Goal: Find specific fact: Find contact information

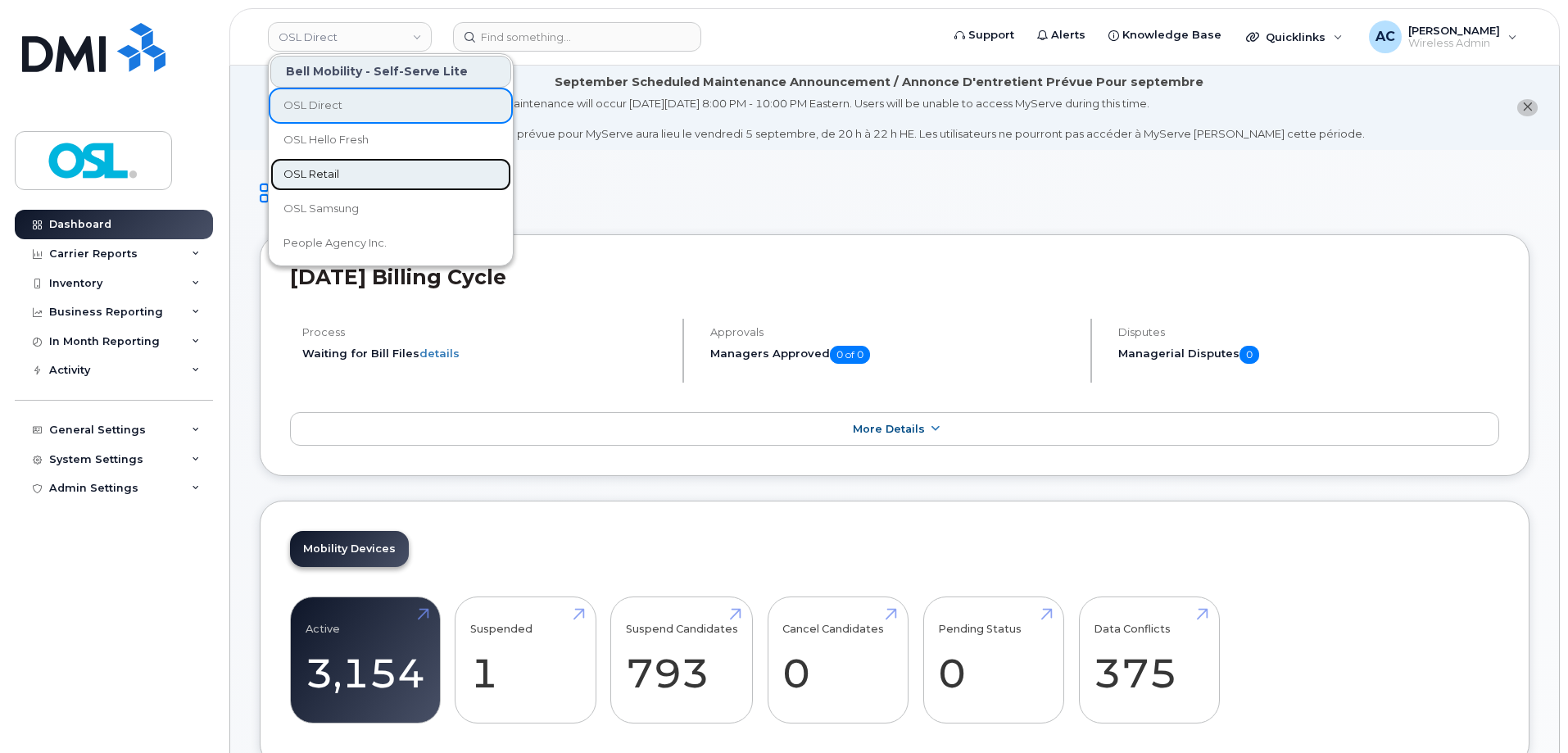
click at [387, 173] on link "OSL Retail" at bounding box center [391, 174] width 241 height 33
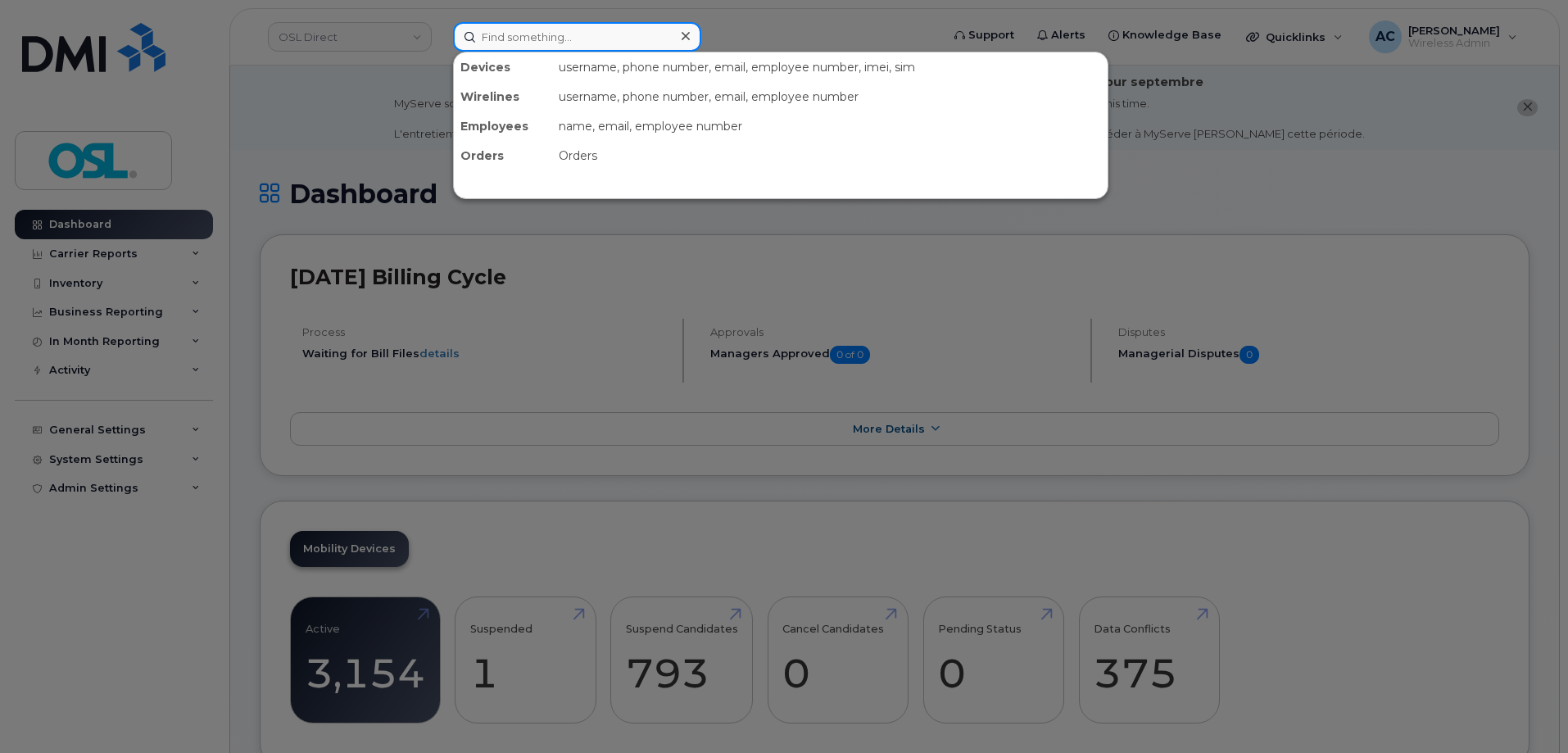
click at [513, 40] on input at bounding box center [577, 36] width 248 height 29
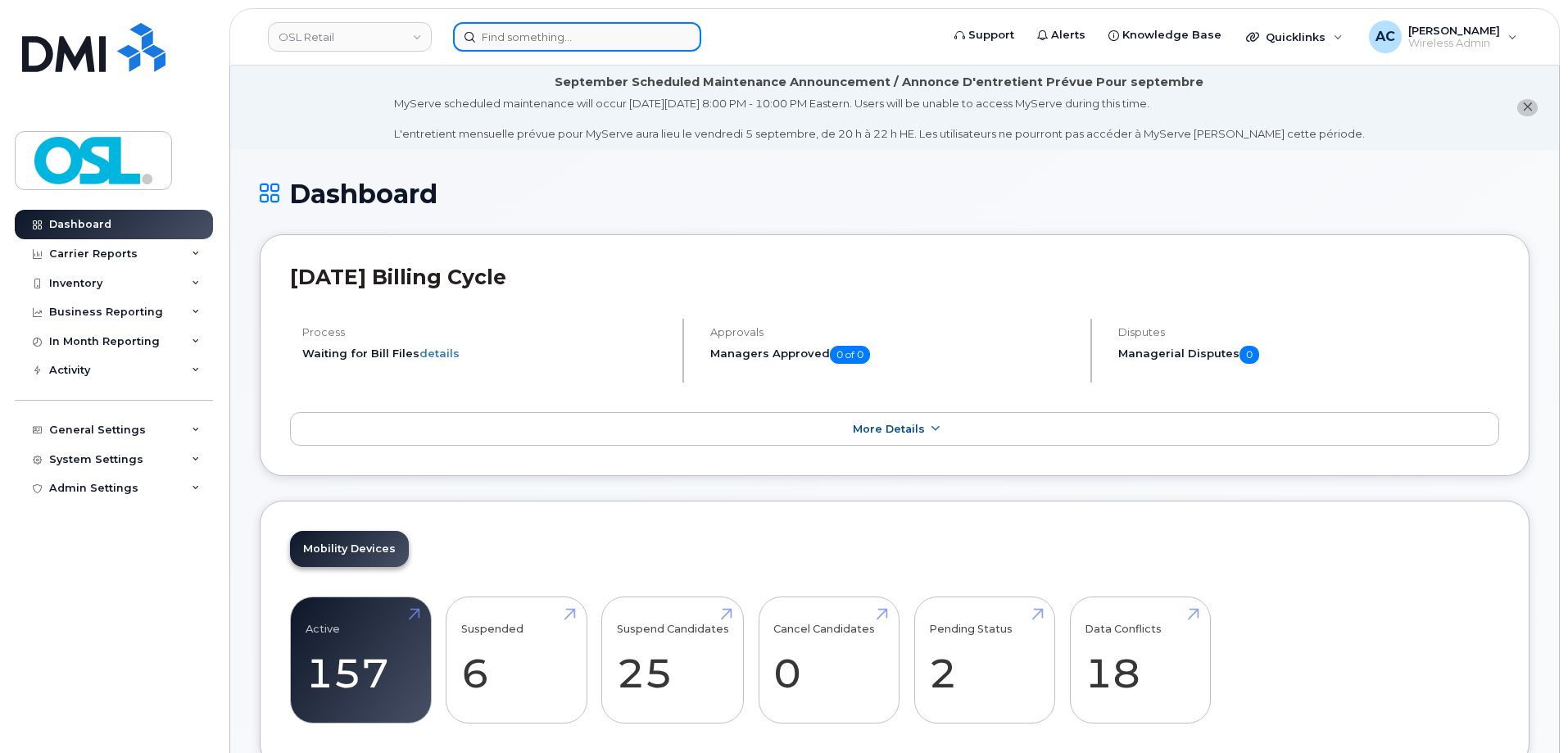
click at [701, 28] on input at bounding box center [577, 36] width 248 height 29
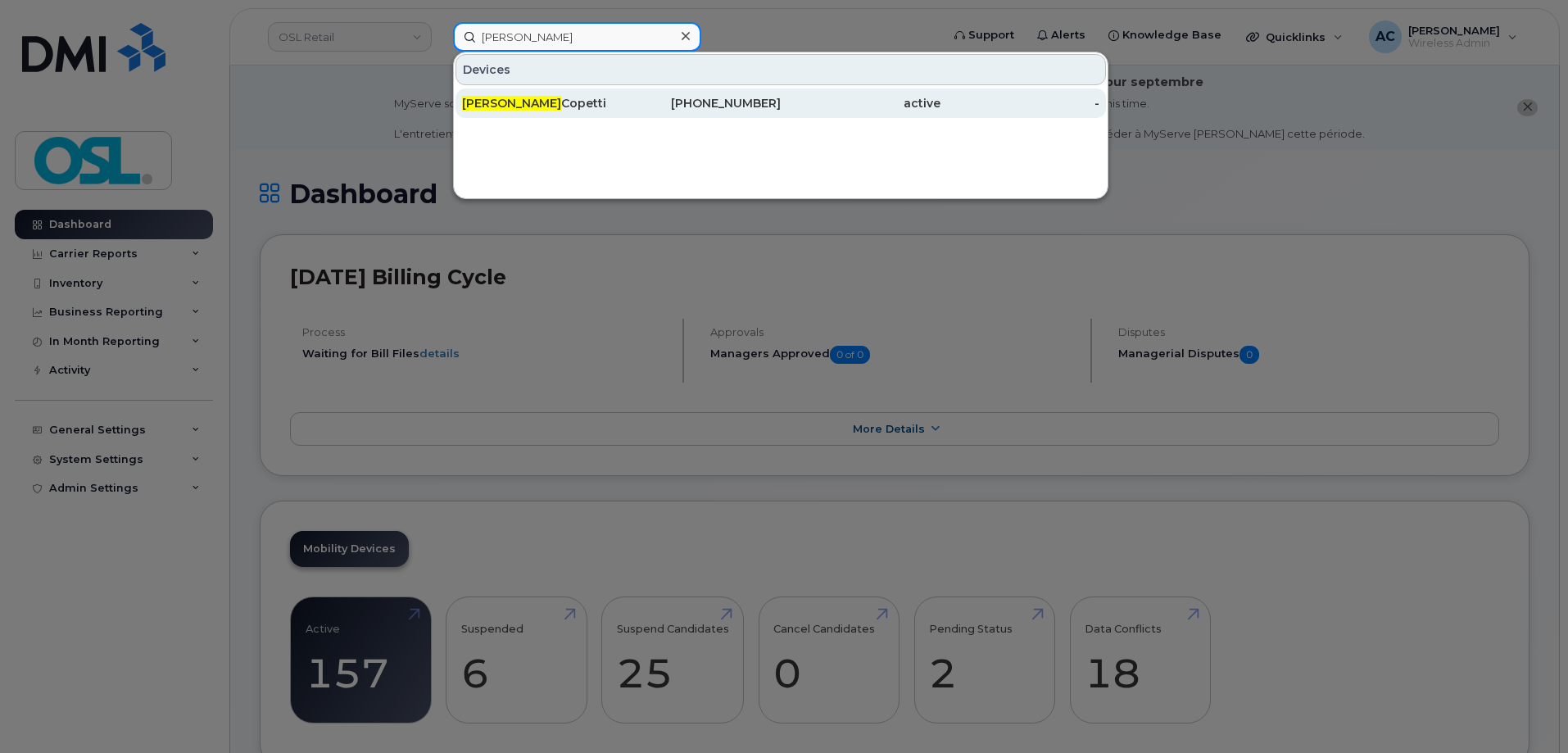
type input "curtis"
click at [781, 114] on div "289-544-7910" at bounding box center [860, 103] width 159 height 29
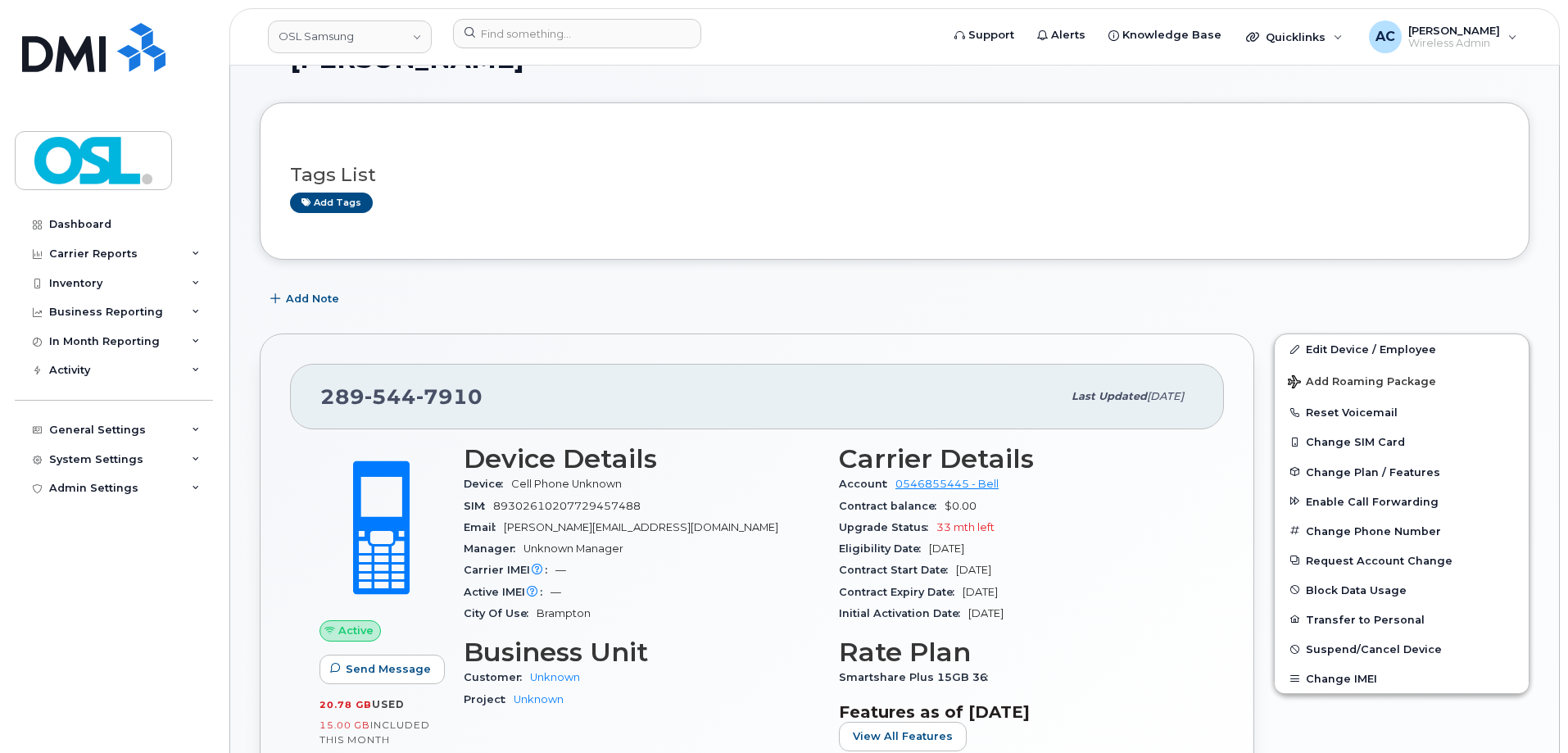
scroll to position [254, 0]
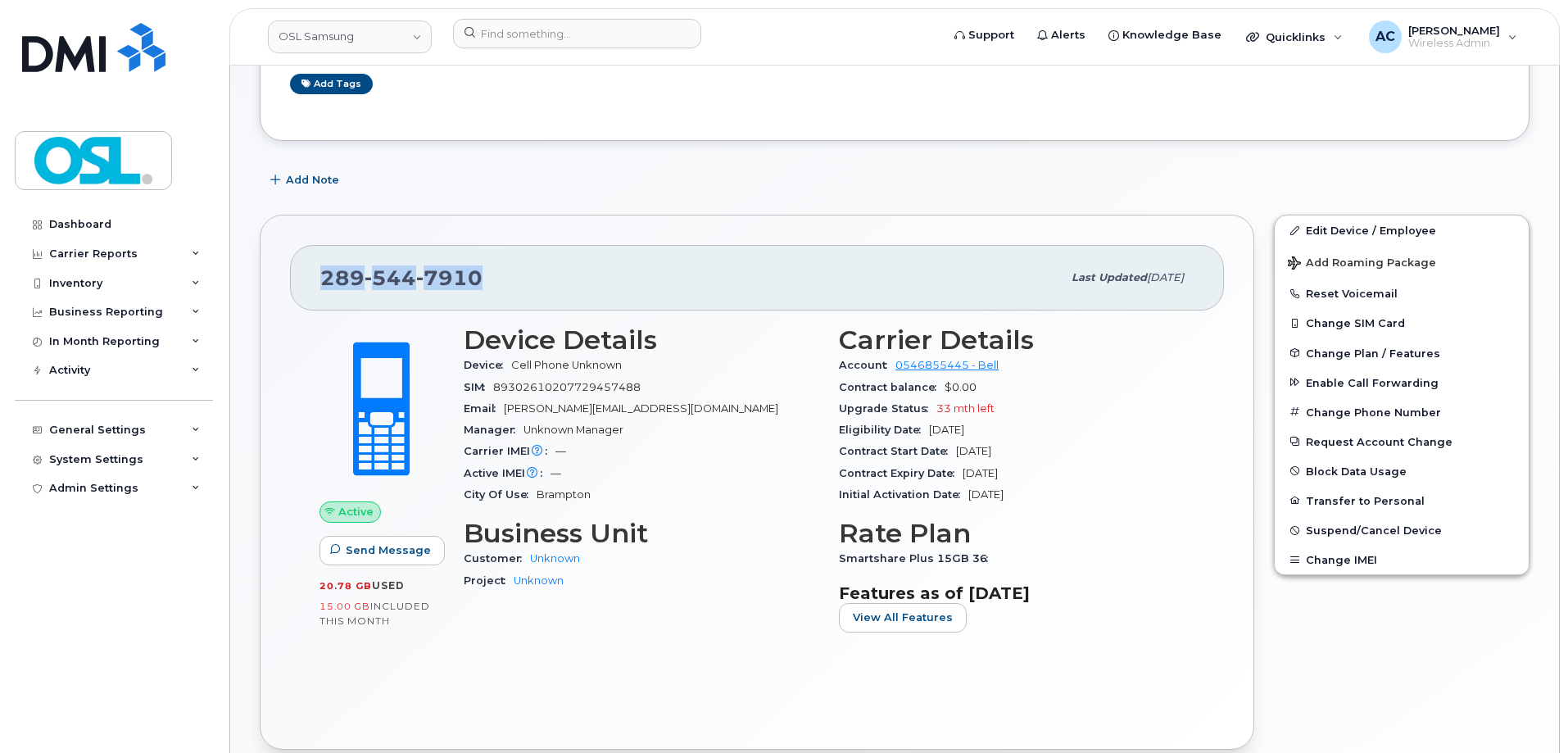
drag, startPoint x: 494, startPoint y: 279, endPoint x: 320, endPoint y: 278, distance: 174.0
click at [320, 279] on div "289 544 7910 Last updated Aug 20, 2025" at bounding box center [756, 277] width 934 height 66
copy span "289 544 7910"
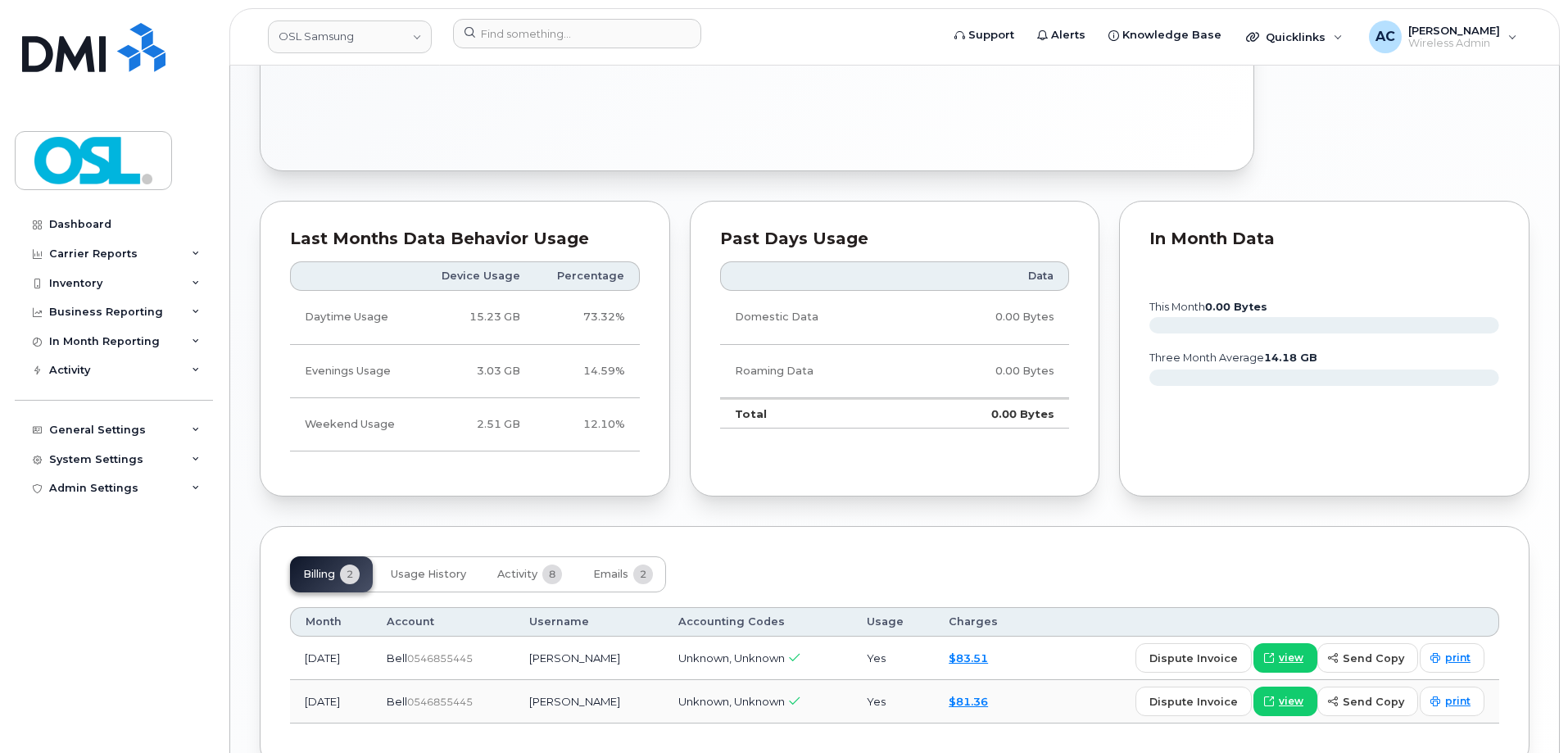
scroll to position [930, 0]
